Goal: Task Accomplishment & Management: Manage account settings

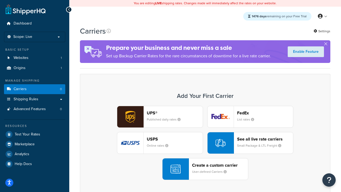
click at [205, 143] on div "UPS® Published daily rates FedEx List rates USPS Online rates See all live rate…" at bounding box center [205, 143] width 239 height 74
click at [265, 113] on header "FedEx" at bounding box center [265, 112] width 56 height 5
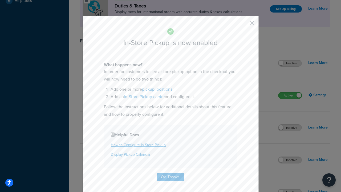
click at [244, 25] on button "button" at bounding box center [243, 24] width 1 height 1
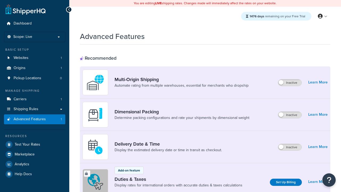
scroll to position [173, 0]
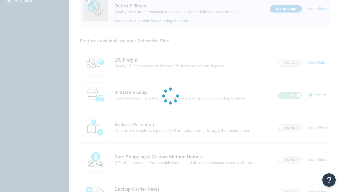
scroll to position [163, 0]
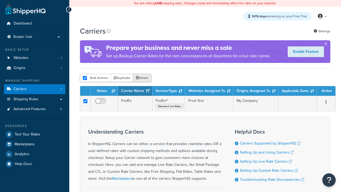
click at [142, 78] on button "Delete" at bounding box center [142, 78] width 18 height 8
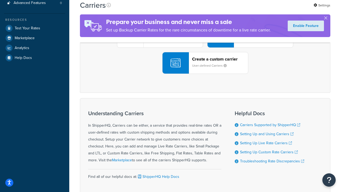
click at [205, 74] on div "UPS® Published daily rates FedEx List rates USPS Online rates See all live rate…" at bounding box center [205, 37] width 239 height 74
click at [265, 9] on header "FedEx" at bounding box center [265, 6] width 56 height 5
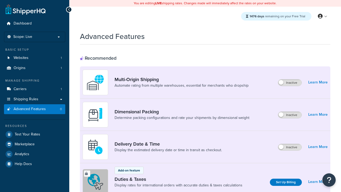
scroll to position [238, 0]
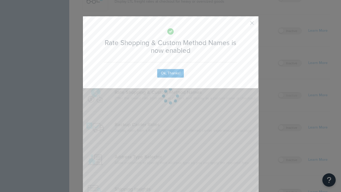
scroll to position [0, 0]
click at [244, 25] on button "button" at bounding box center [243, 24] width 1 height 1
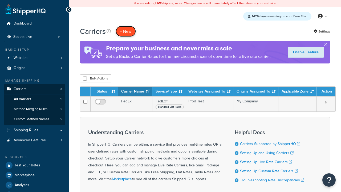
click at [126, 26] on button "+ New" at bounding box center [126, 31] width 20 height 11
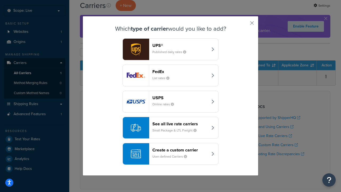
click at [170, 128] on div "See all live rate carriers Small Package & LTL Freight" at bounding box center [180, 127] width 56 height 13
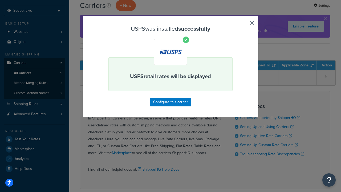
click at [244, 25] on button "button" at bounding box center [243, 24] width 1 height 1
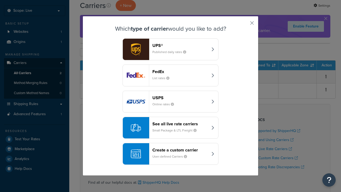
click at [170, 128] on div "See all live rate carriers Small Package & LTL Freight" at bounding box center [180, 127] width 56 height 13
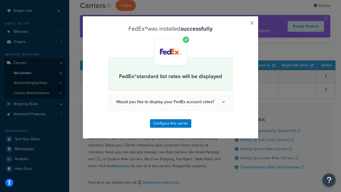
click at [244, 25] on button "button" at bounding box center [243, 24] width 1 height 1
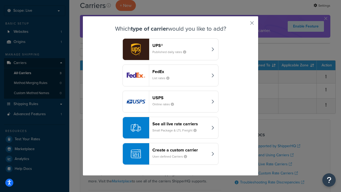
click at [170, 128] on div "See all live rate carriers Small Package & LTL Freight" at bounding box center [180, 127] width 56 height 13
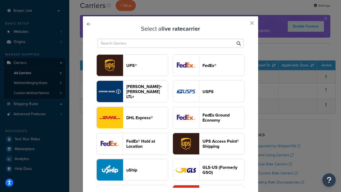
click at [147, 66] on header "UPS®" at bounding box center [147, 65] width 42 height 5
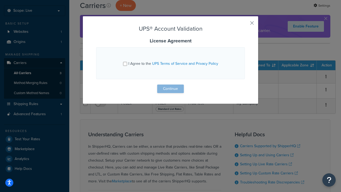
click at [125, 64] on input "I Agree to the UPS Terms of Service and Privacy Policy" at bounding box center [125, 64] width 4 height 4
checkbox input "true"
click at [170, 89] on button "Continue" at bounding box center [170, 88] width 27 height 9
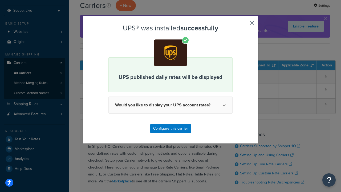
click at [244, 25] on button "button" at bounding box center [243, 24] width 1 height 1
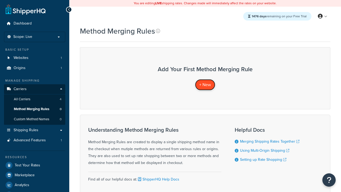
click at [205, 85] on span "+ New" at bounding box center [205, 85] width 12 height 6
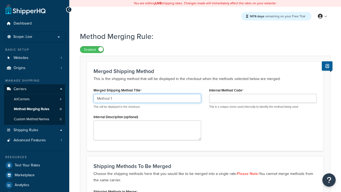
type input "Method 1"
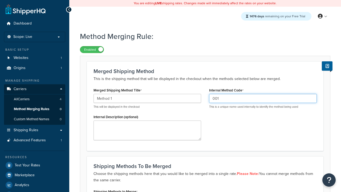
type input "001"
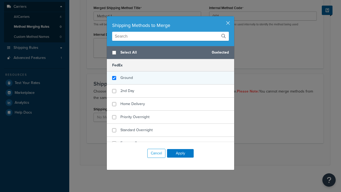
click at [127, 78] on span "Ground" at bounding box center [126, 78] width 13 height 6
checkbox input "true"
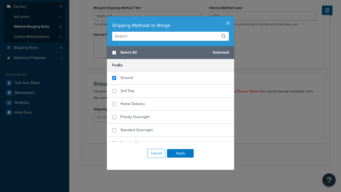
checkbox input "true"
click at [180, 153] on button "Apply" at bounding box center [180, 153] width 27 height 9
click at [202, 154] on button "Save" at bounding box center [202, 154] width 14 height 9
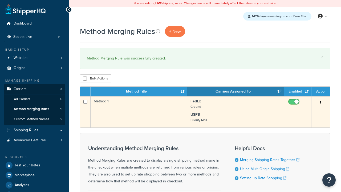
click at [321, 103] on icon "button" at bounding box center [320, 103] width 1 height 4
click at [0, 0] on link "Edit" at bounding box center [0, 0] width 0 height 0
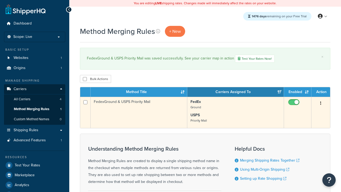
click at [321, 104] on icon "button" at bounding box center [320, 103] width 1 height 4
click at [0, 0] on link "Duplicate" at bounding box center [0, 0] width 0 height 0
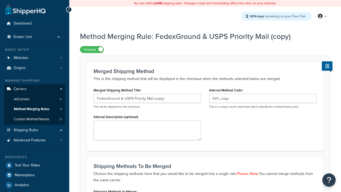
scroll to position [83, 0]
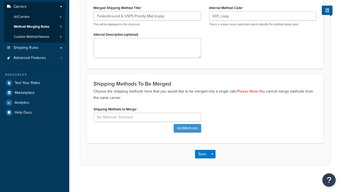
click at [187, 128] on button "Add Methods" at bounding box center [187, 128] width 27 height 9
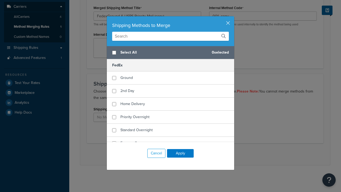
scroll to position [0, 0]
click at [132, 104] on span "Home Delivery" at bounding box center [132, 104] width 25 height 6
checkbox input "true"
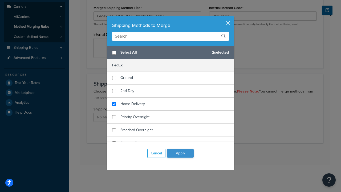
click at [180, 153] on button "Apply" at bounding box center [180, 153] width 27 height 9
click at [202, 154] on button "Save" at bounding box center [202, 154] width 14 height 9
